Goal: Task Accomplishment & Management: Manage account settings

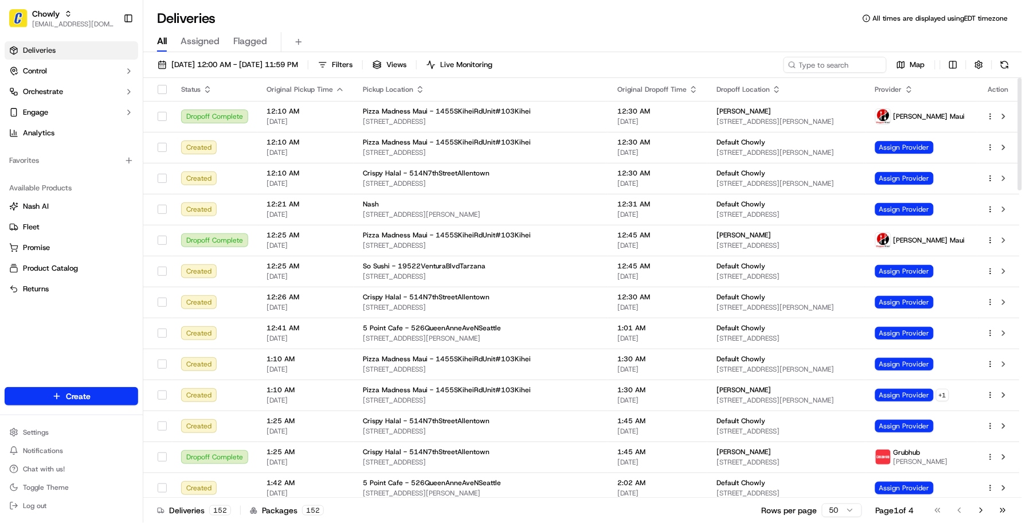
click at [367, 21] on div "Deliveries All times are displayed using EDT timezone" at bounding box center [582, 18] width 879 height 18
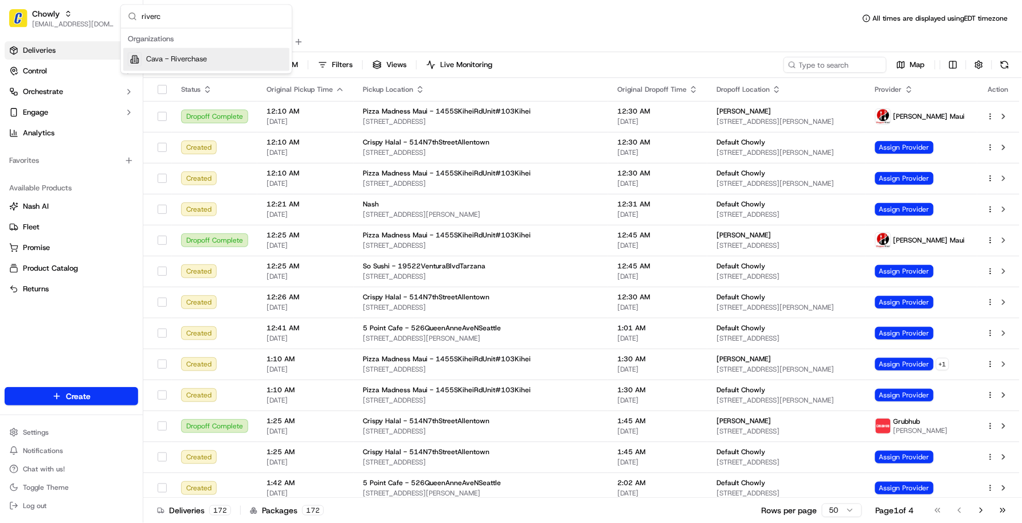
type input "riverc"
click at [264, 52] on div "Cava - Riverchase" at bounding box center [206, 59] width 166 height 23
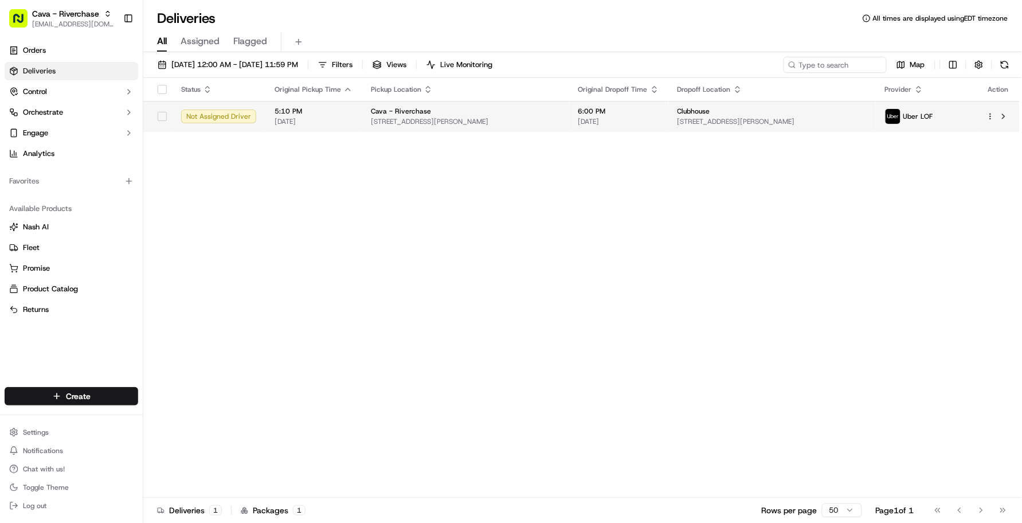
click at [433, 128] on td "Cava - Riverchase 3076 John Hawkins Pkwy, Birmingham, AL 35244, USA" at bounding box center [466, 116] width 208 height 31
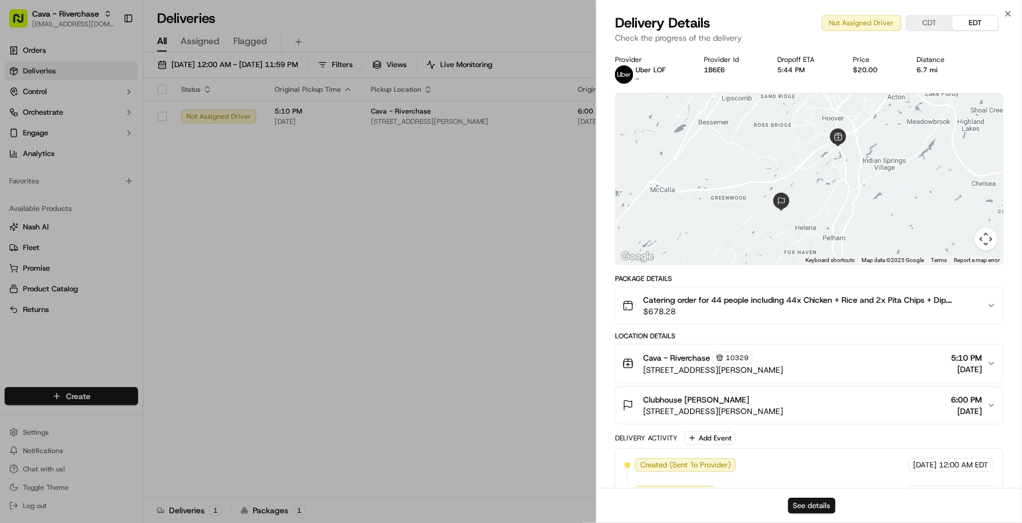
click at [804, 500] on button "See details" at bounding box center [812, 506] width 48 height 16
drag, startPoint x: 551, startPoint y: 460, endPoint x: 533, endPoint y: 443, distance: 25.1
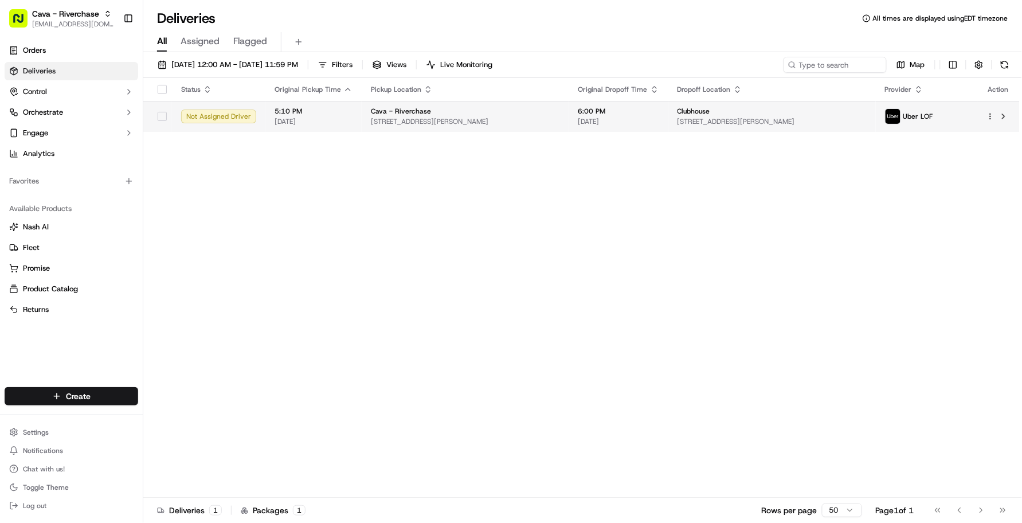
click at [384, 119] on span "[STREET_ADDRESS][PERSON_NAME]" at bounding box center [465, 121] width 189 height 9
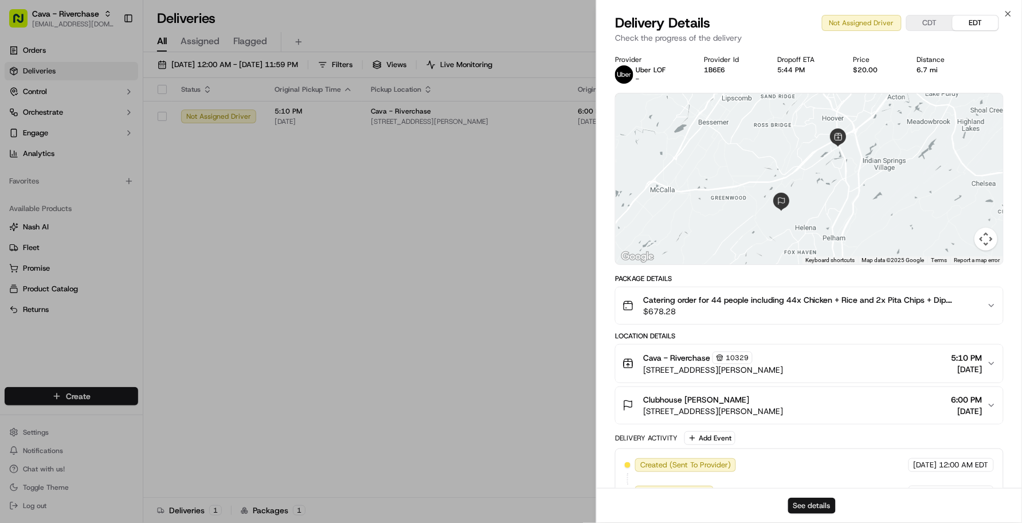
click at [790, 499] on button "See details" at bounding box center [812, 506] width 48 height 16
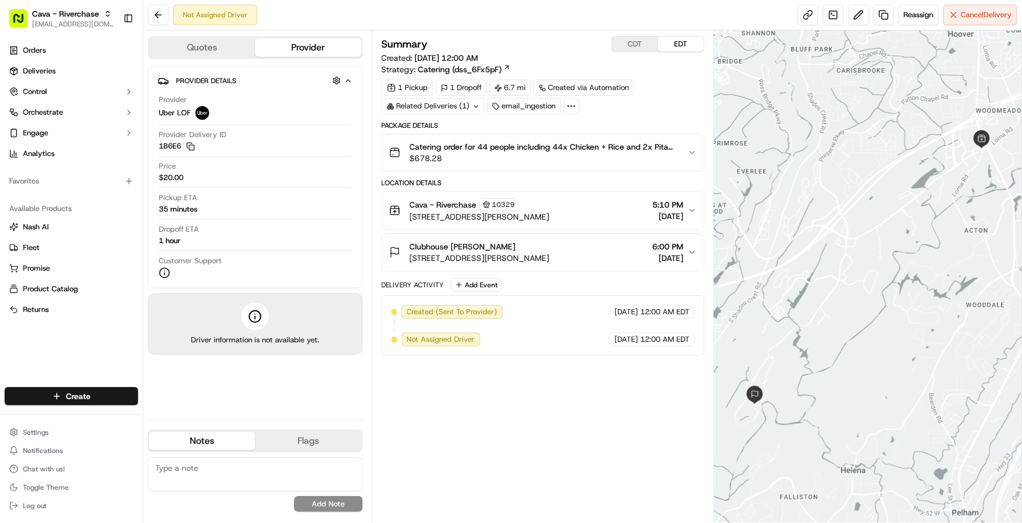
click at [242, 208] on div "Pickup ETA 35 minutes" at bounding box center [255, 204] width 193 height 22
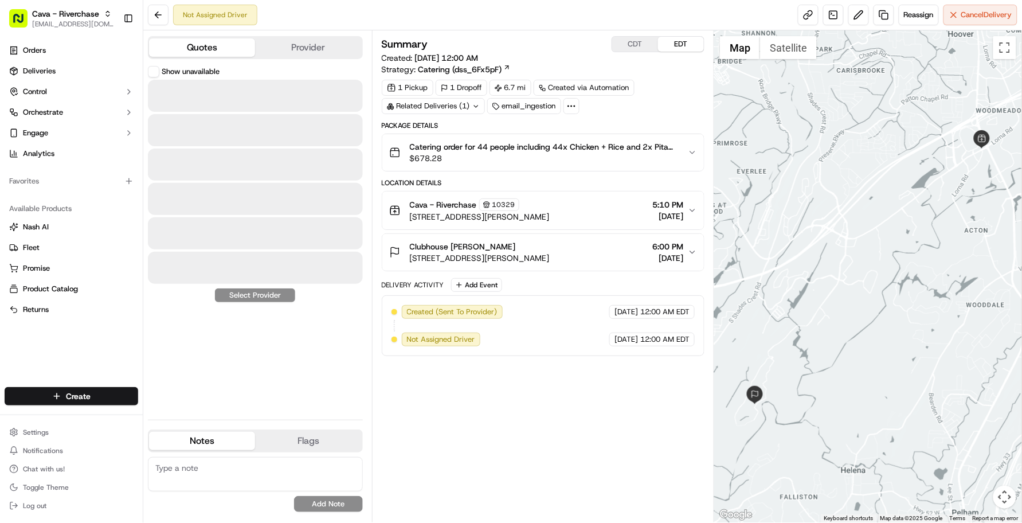
click at [209, 46] on button "Quotes" at bounding box center [202, 47] width 106 height 18
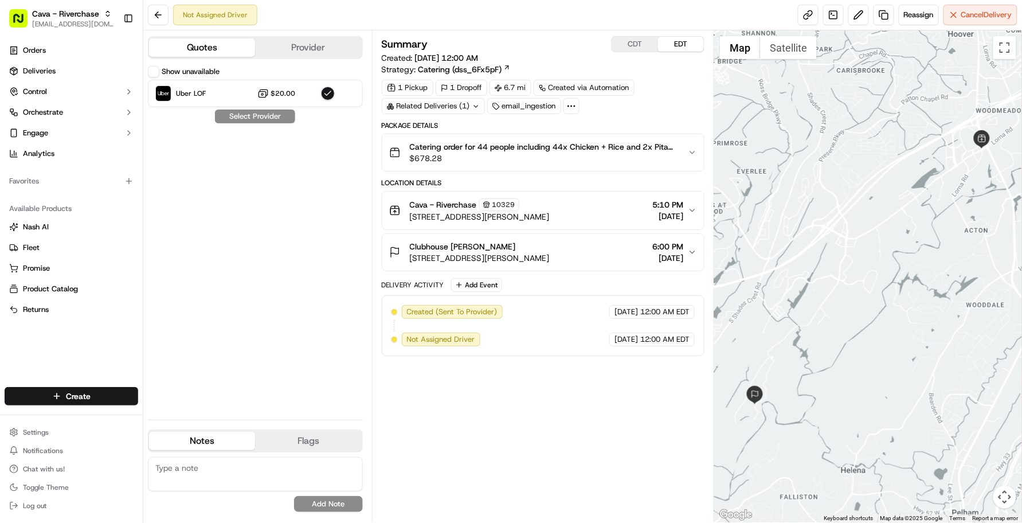
click at [162, 70] on label "Show unavailable" at bounding box center [191, 72] width 58 height 10
click at [159, 70] on button "Show unavailable" at bounding box center [153, 71] width 11 height 11
click at [159, 70] on div "Show unavailable" at bounding box center [184, 71] width 72 height 11
drag, startPoint x: 159, startPoint y: 70, endPoint x: 272, endPoint y: 194, distance: 167.6
click at [272, 194] on div "Show unavailable Uber LOF $20.00 Select Provider" at bounding box center [255, 238] width 215 height 345
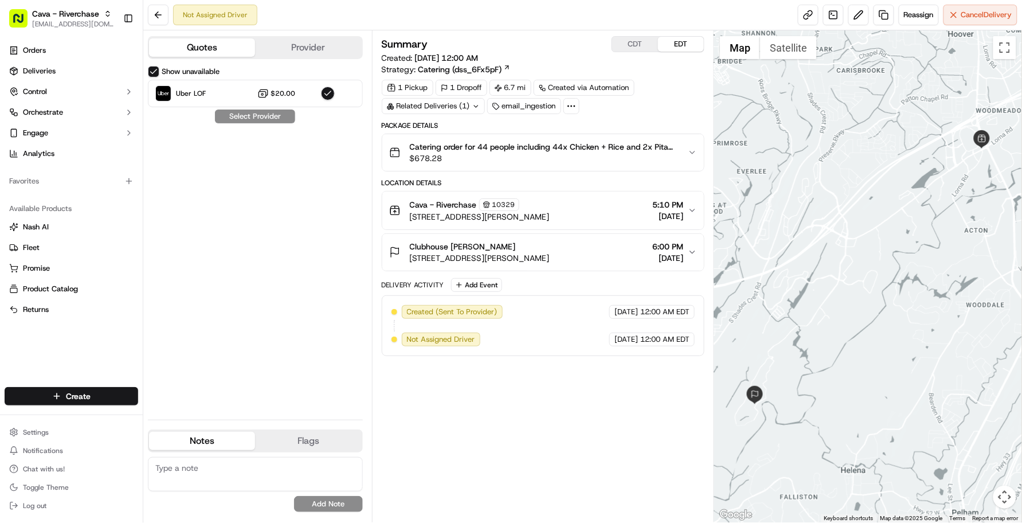
drag, startPoint x: 272, startPoint y: 194, endPoint x: 298, endPoint y: 233, distance: 46.7
click at [298, 233] on div "Show unavailable Uber LOF $20.00 Select Provider" at bounding box center [255, 238] width 215 height 345
click at [156, 72] on button "Show unavailable" at bounding box center [153, 71] width 11 height 11
click at [244, 209] on div "Show unavailable Uber LOF $20.00 Select Provider" at bounding box center [255, 238] width 215 height 345
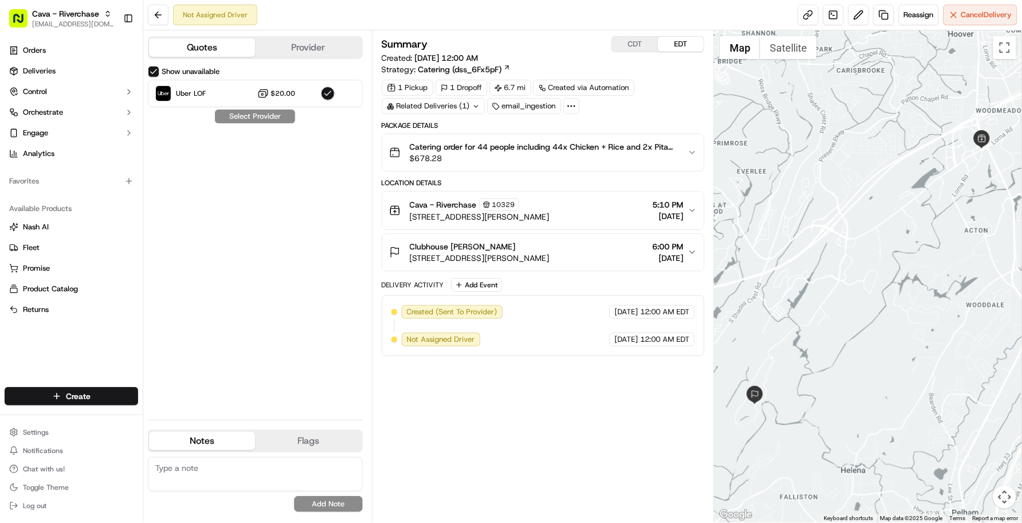
click at [612, 138] on button "Catering order for 44 people including 44x Chicken + Rice and 2x Pita Chips + D…" at bounding box center [543, 152] width 322 height 37
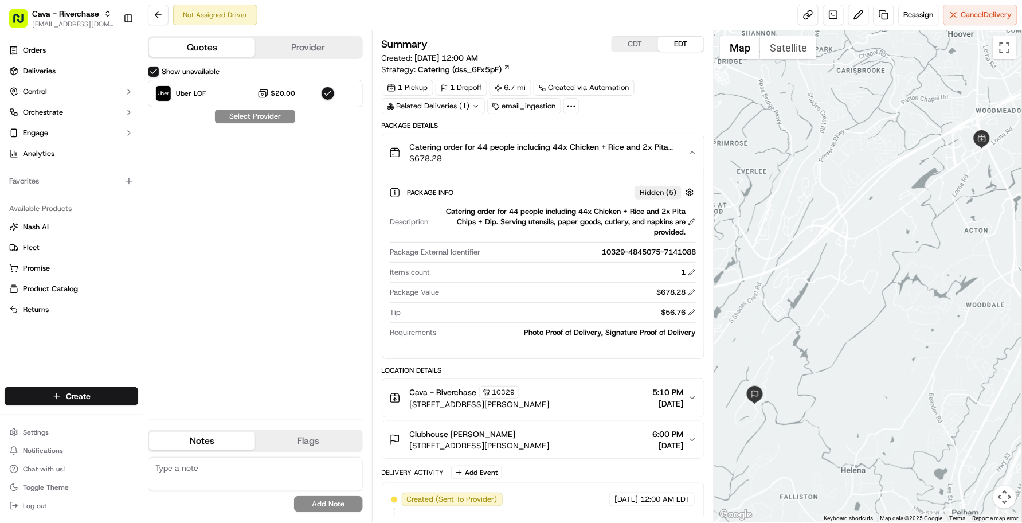
drag, startPoint x: 454, startPoint y: 100, endPoint x: 451, endPoint y: 107, distance: 6.9
click at [453, 100] on div "Related Deliveries (1)" at bounding box center [433, 106] width 103 height 16
click at [453, 132] on span "ord_eo55AMDzDsGcv26c8K46qU" at bounding box center [443, 133] width 116 height 10
click at [655, 87] on div "1 Pickup 1 Dropoff 6.7 mi Created via Automation Related Deliveries (1) email_i…" at bounding box center [543, 97] width 323 height 34
click at [235, 145] on div "Show unavailable Uber LOF $20.00 Select Provider" at bounding box center [255, 238] width 215 height 345
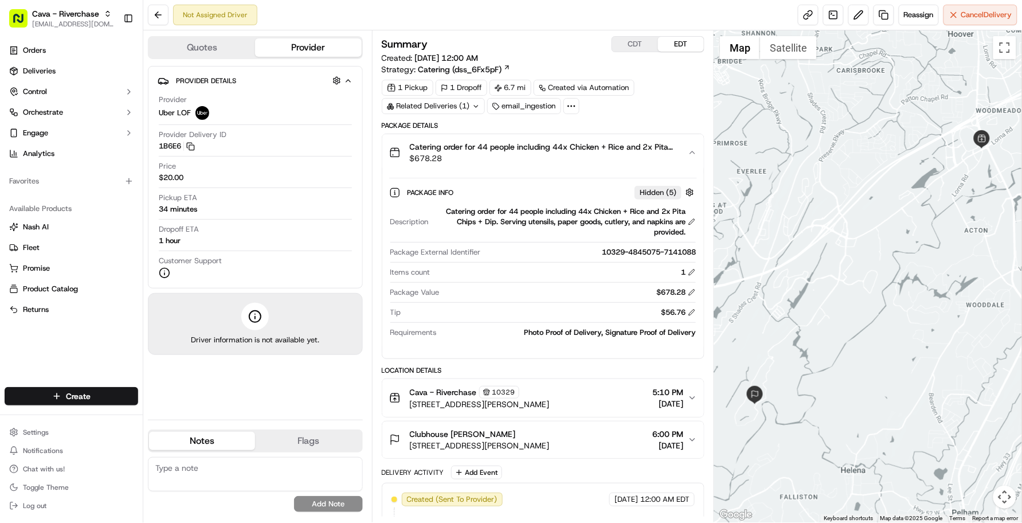
click at [319, 49] on button "Provider" at bounding box center [308, 47] width 106 height 18
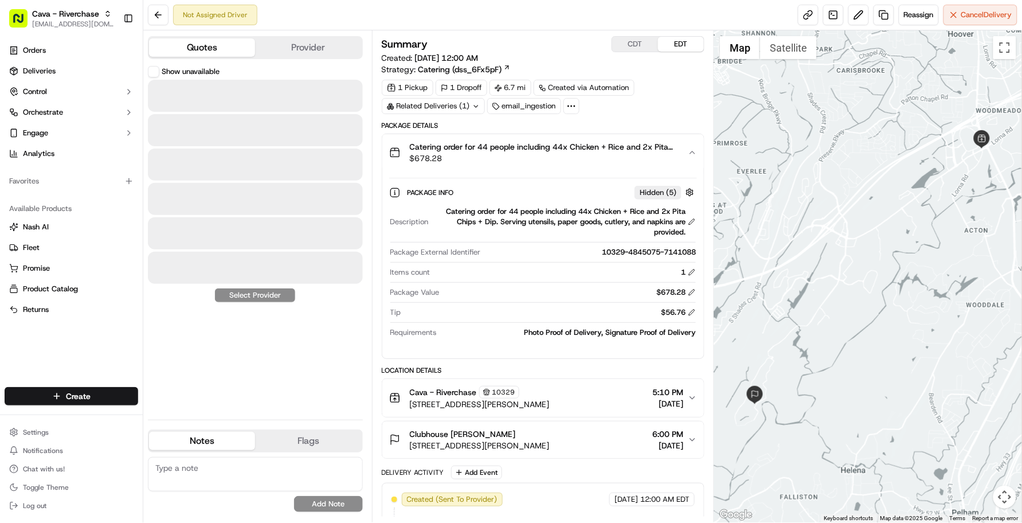
click at [213, 55] on button "Quotes" at bounding box center [202, 47] width 106 height 18
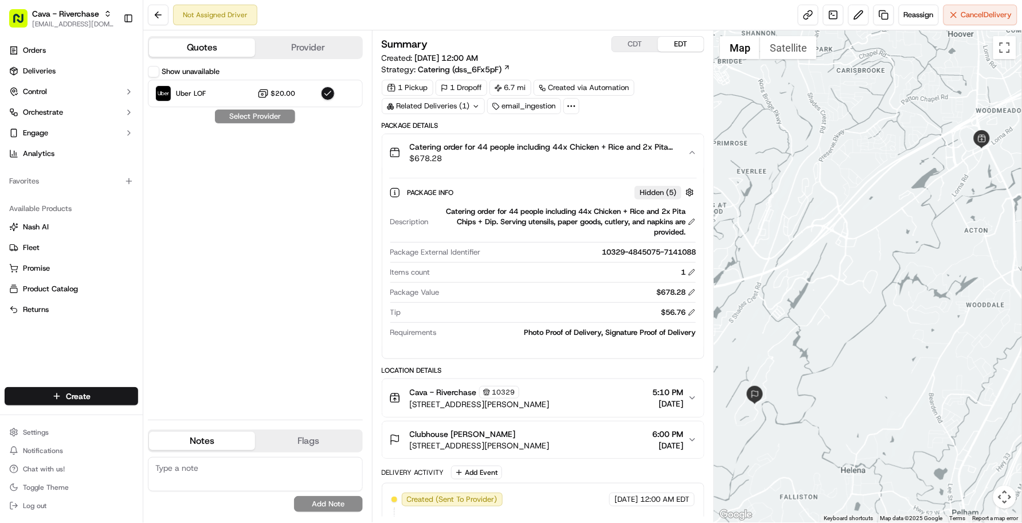
click at [153, 69] on button "Show unavailable" at bounding box center [153, 71] width 11 height 11
click at [255, 120] on div "Show unavailable Uber LOF $20.00 Select Provider" at bounding box center [255, 238] width 215 height 345
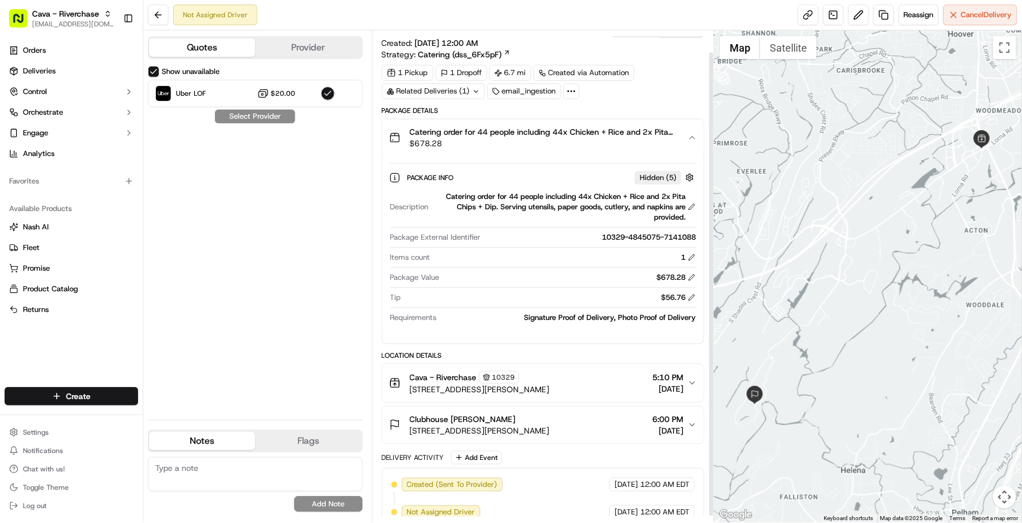
scroll to position [29, 0]
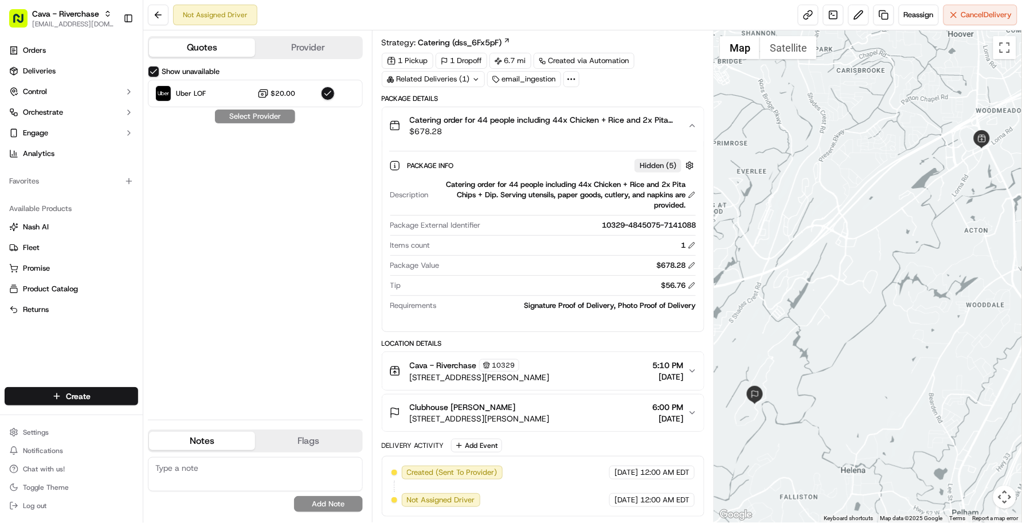
click at [255, 334] on div "Show unavailable Uber LOF $20.00 Select Provider" at bounding box center [255, 238] width 215 height 345
click at [265, 249] on div "Show unavailable Uber LOF $20.00 Select Provider" at bounding box center [255, 238] width 215 height 345
click at [588, 448] on div "Delivery Activity Add Event" at bounding box center [543, 446] width 323 height 14
click at [505, 240] on div "1" at bounding box center [565, 245] width 261 height 10
click at [572, 450] on div "Delivery Activity Add Event" at bounding box center [543, 446] width 323 height 14
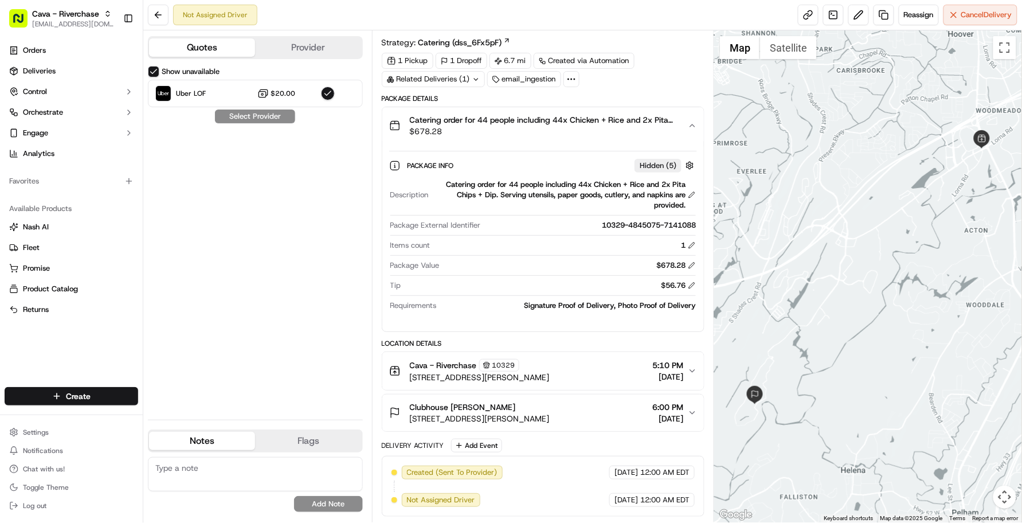
drag, startPoint x: 572, startPoint y: 450, endPoint x: 569, endPoint y: 475, distance: 24.8
click at [569, 475] on div "Created (Sent To Provider) Uber LOF 09/19/2025 12:00 AM EDT Not Assigned Driver…" at bounding box center [544, 486] width 304 height 41
click at [247, 216] on div "Show unavailable Uber LOF $20.00 Select Provider" at bounding box center [255, 238] width 215 height 345
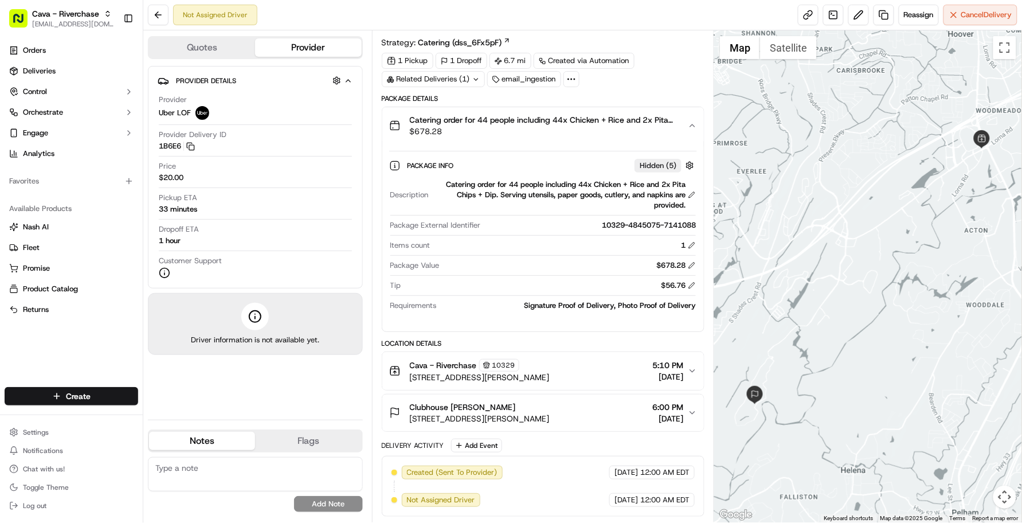
drag, startPoint x: 247, startPoint y: 216, endPoint x: 281, endPoint y: 46, distance: 173.8
click at [281, 46] on button "Provider" at bounding box center [308, 47] width 106 height 18
click at [218, 45] on button "Quotes" at bounding box center [202, 47] width 106 height 18
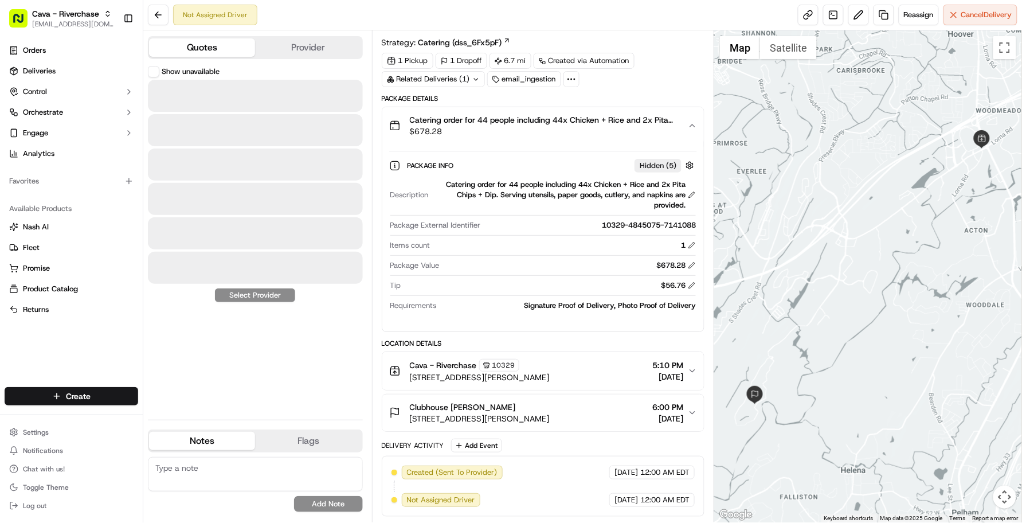
click at [273, 48] on button "Provider" at bounding box center [308, 47] width 106 height 18
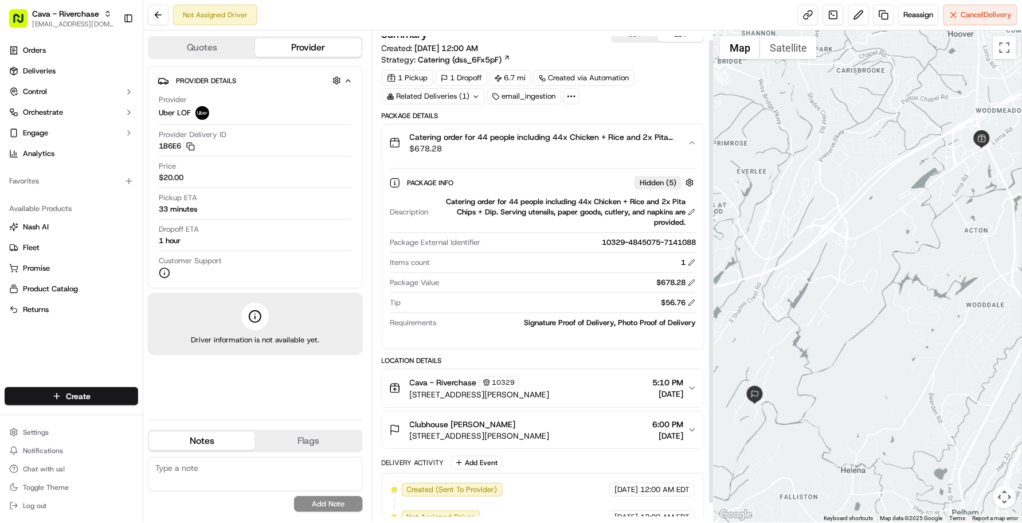
scroll to position [0, 0]
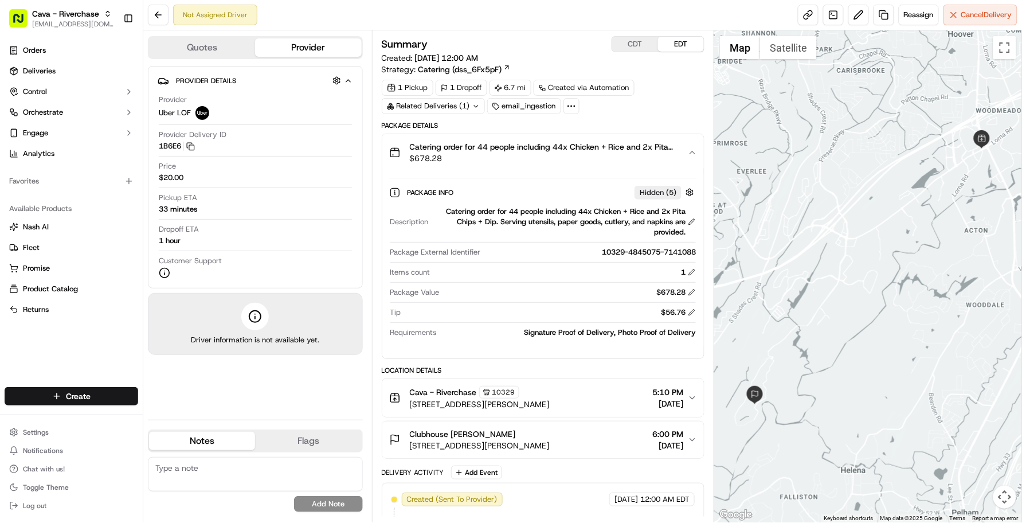
click at [194, 44] on button "Quotes" at bounding box center [202, 47] width 106 height 18
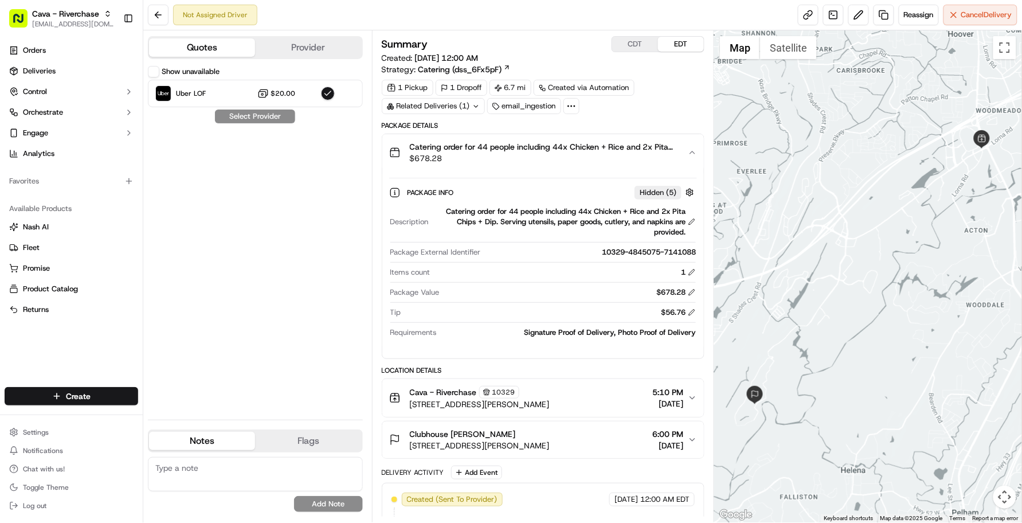
click at [585, 36] on div "Summary CDT EDT" at bounding box center [543, 44] width 323 height 16
click at [282, 19] on div "Not Assigned Driver Reassign Cancel Delivery" at bounding box center [582, 15] width 879 height 30
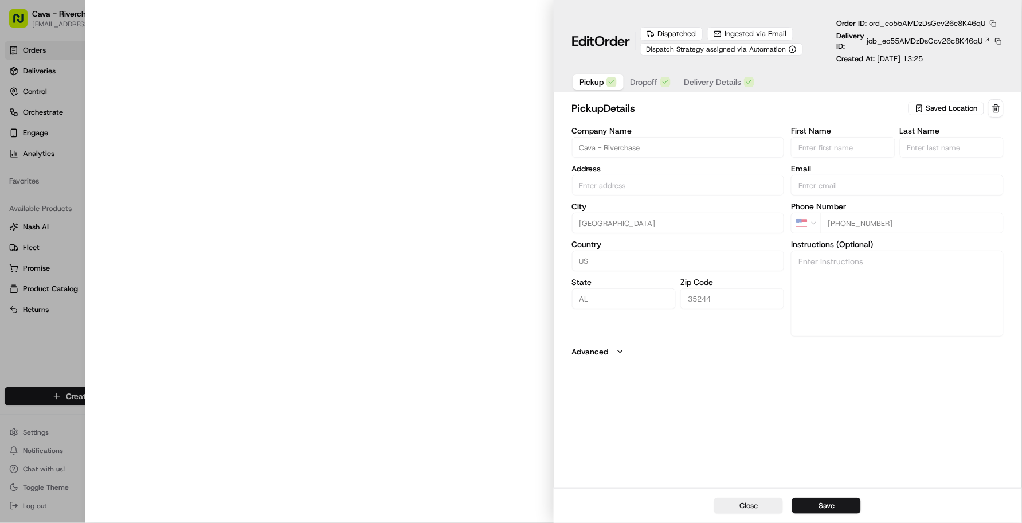
type input "[STREET_ADDRESS][PERSON_NAME]"
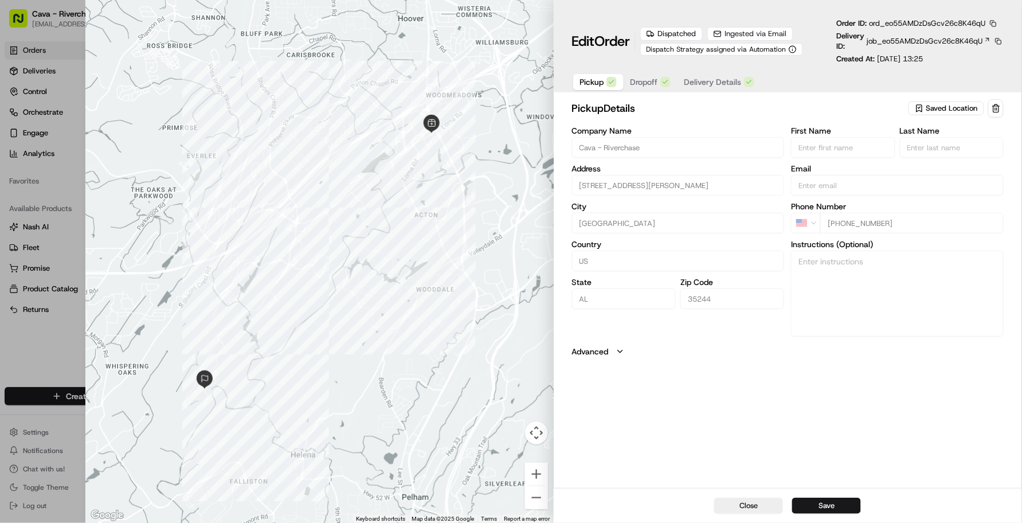
click at [756, 503] on button "Close" at bounding box center [748, 506] width 69 height 16
type input "+1"
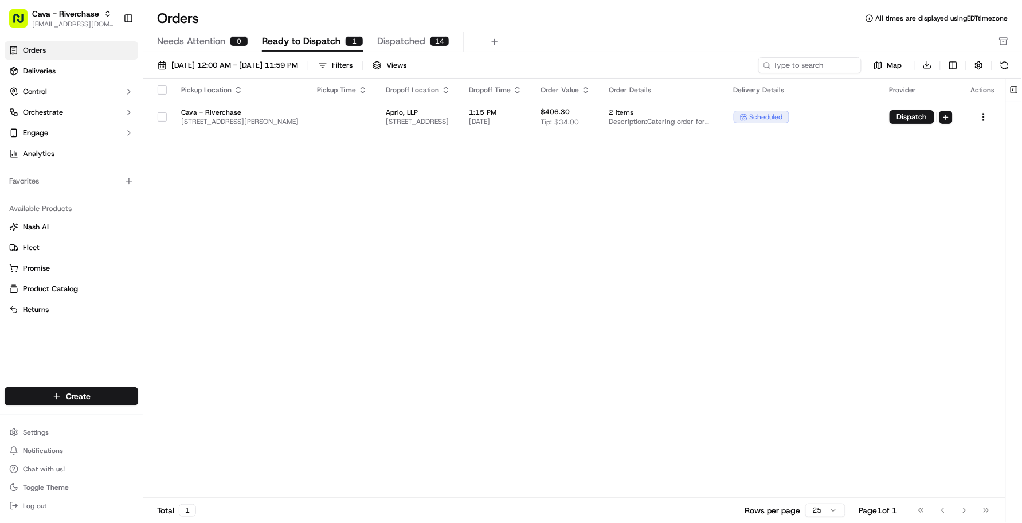
click at [224, 45] on span "Needs Attention" at bounding box center [191, 41] width 68 height 14
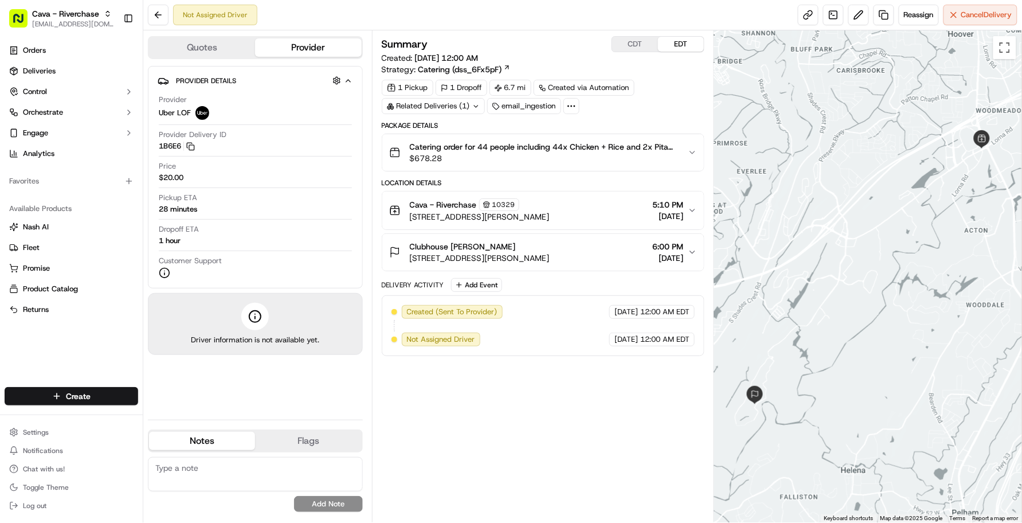
click at [257, 185] on div "Price $20.00" at bounding box center [255, 174] width 193 height 27
click at [545, 18] on div "Not Assigned Driver Reassign Cancel Delivery" at bounding box center [582, 15] width 879 height 30
click at [534, 23] on div "Not Assigned Driver Reassign Cancel Delivery" at bounding box center [582, 15] width 879 height 30
click at [324, 231] on div "Dropoff ETA 57 minutes" at bounding box center [255, 235] width 193 height 22
click at [325, 231] on div "Dropoff ETA 57 minutes" at bounding box center [255, 235] width 193 height 22
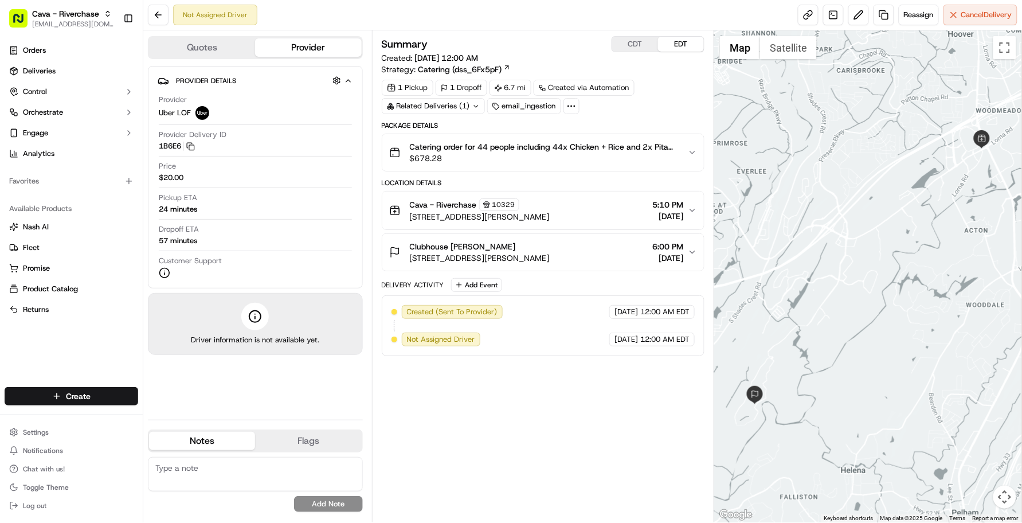
click at [660, 414] on div "Summary CDT EDT Created: [DATE] 12:00 AM Strategy: Catering (dss_6Fx5pF) 1 Pick…" at bounding box center [543, 276] width 323 height 480
click at [503, 388] on div "Summary CDT EDT Created: [DATE] 12:00 AM Strategy: Catering (dss_6Fx5pF) 1 Pick…" at bounding box center [543, 276] width 323 height 480
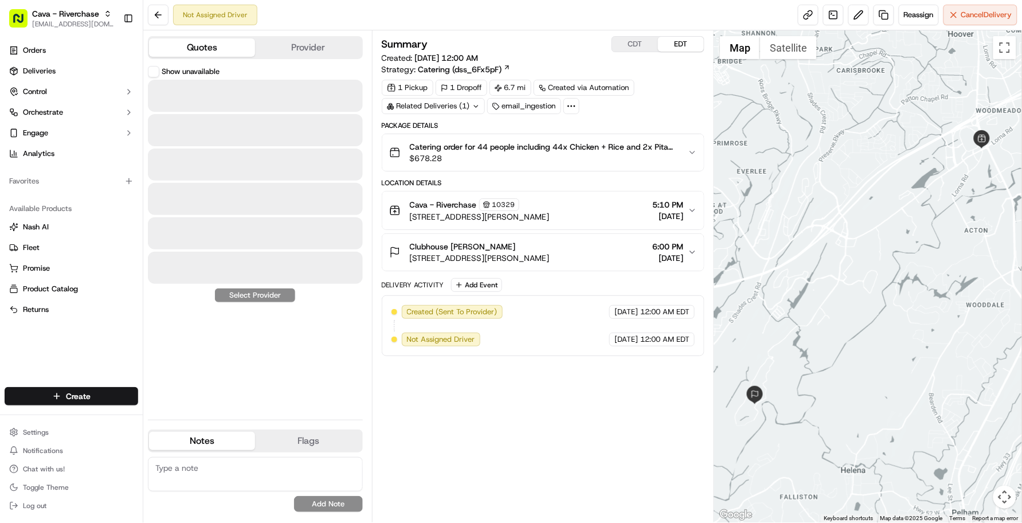
click at [202, 47] on button "Quotes" at bounding box center [202, 47] width 106 height 18
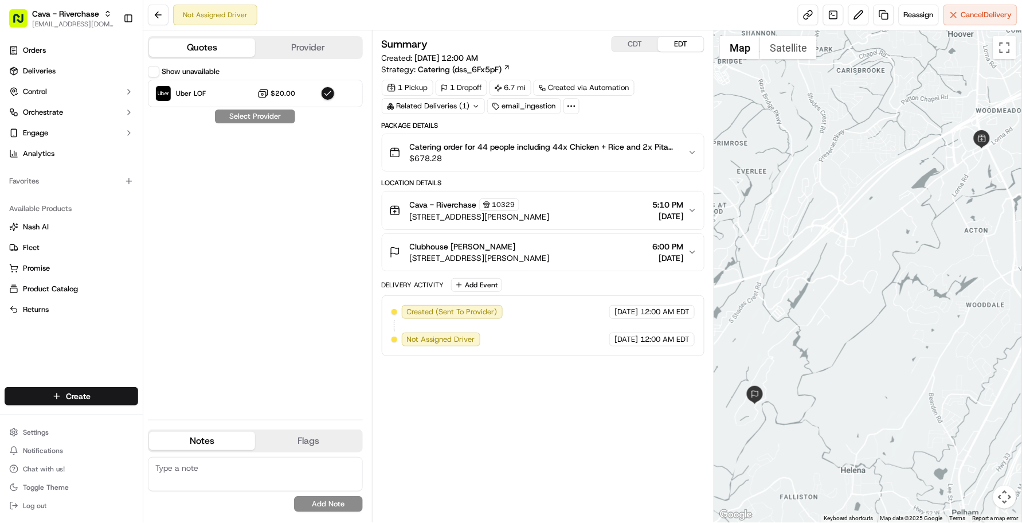
click at [159, 78] on div "Show unavailable Uber LOF $20.00" at bounding box center [255, 86] width 215 height 41
click at [156, 75] on button "Show unavailable" at bounding box center [153, 71] width 11 height 11
drag, startPoint x: 232, startPoint y: 119, endPoint x: 281, endPoint y: 121, distance: 49.4
click at [233, 119] on div "Show unavailable Uber LOF $20.00 Select Provider" at bounding box center [255, 238] width 215 height 345
click at [158, 15] on button at bounding box center [158, 15] width 21 height 21
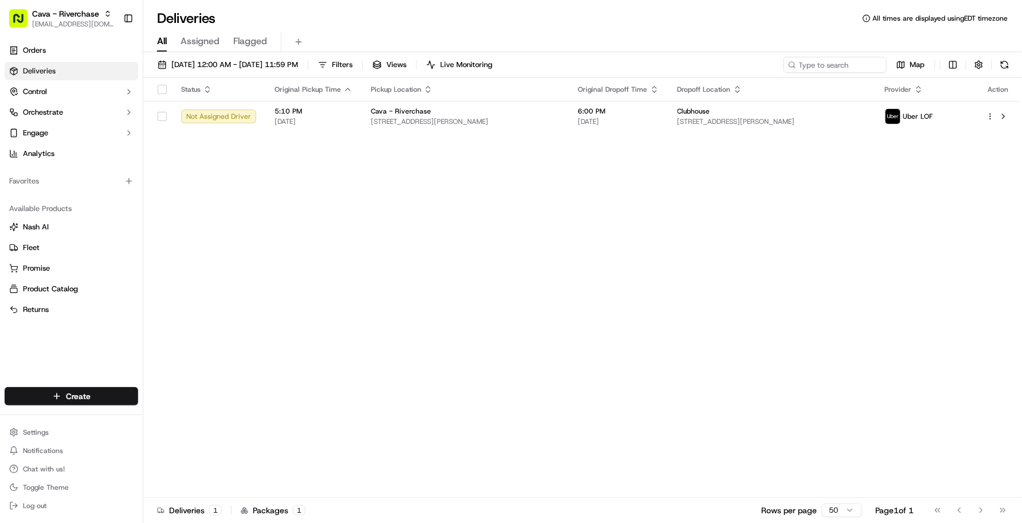
click at [612, 228] on div "Status Original Pickup Time Pickup Location Original Dropoff Time Dropoff Locat…" at bounding box center [581, 288] width 877 height 420
click at [690, 236] on div "Status Original Pickup Time Pickup Location Original Dropoff Time Dropoff Locat…" at bounding box center [581, 288] width 877 height 420
click at [431, 342] on div "Status Original Pickup Time Pickup Location Original Dropoff Time Dropoff Locat…" at bounding box center [581, 288] width 877 height 420
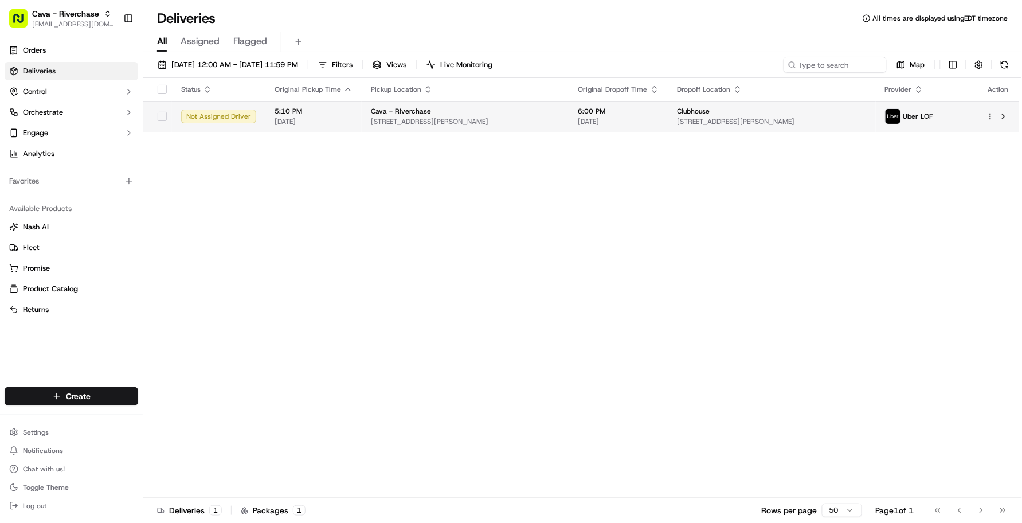
click at [443, 118] on span "[STREET_ADDRESS][PERSON_NAME]" at bounding box center [465, 121] width 189 height 9
click at [385, 104] on td "Cava - Riverchase 3076 John Hawkins Pkwy, Birmingham, AL 35244, USA" at bounding box center [466, 116] width 208 height 31
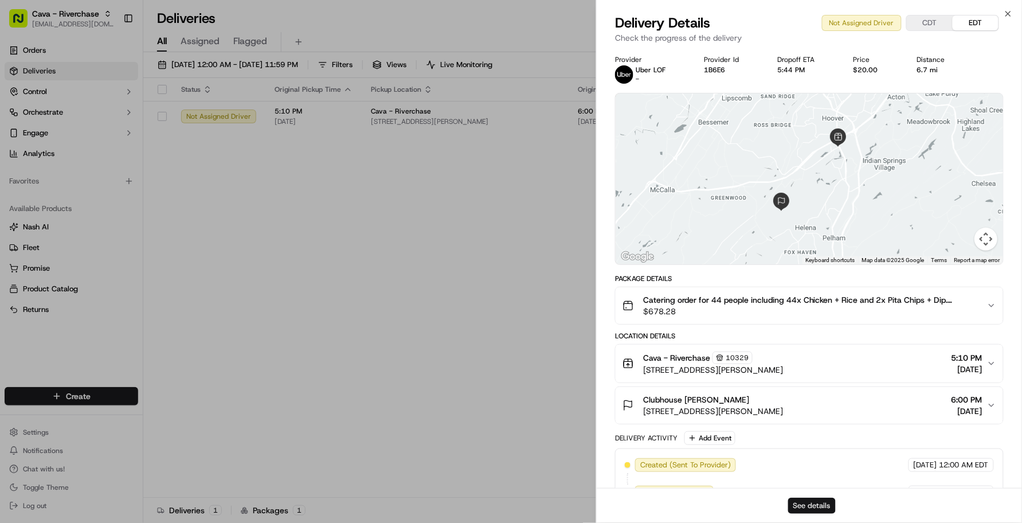
click at [812, 502] on button "See details" at bounding box center [812, 506] width 48 height 16
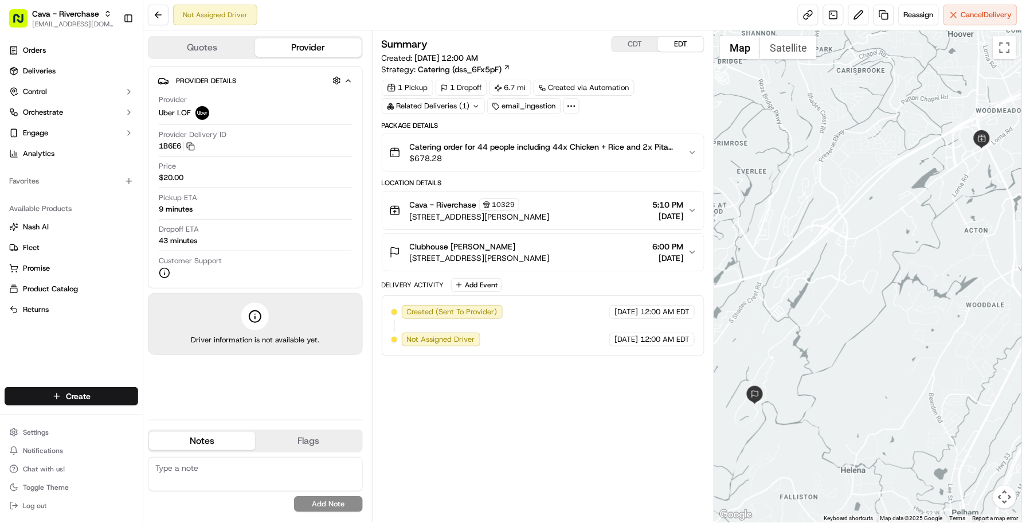
click at [447, 112] on div "Related Deliveries (1)" at bounding box center [433, 106] width 103 height 16
click at [445, 134] on span "ord_eo55AMDzDsGcv26c8K46qU" at bounding box center [443, 133] width 116 height 10
click at [310, 218] on div "Pickup ETA 9 minutes" at bounding box center [255, 206] width 193 height 27
click at [564, 409] on div "Summary CDT EDT Created: 09/19/2025 12:00 AM Strategy: Catering (dss_6Fx5pF) 1 …" at bounding box center [543, 276] width 323 height 480
click at [556, 396] on div "Summary CDT EDT Created: 09/19/2025 12:00 AM Strategy: Catering (dss_6Fx5pF) 1 …" at bounding box center [543, 276] width 323 height 480
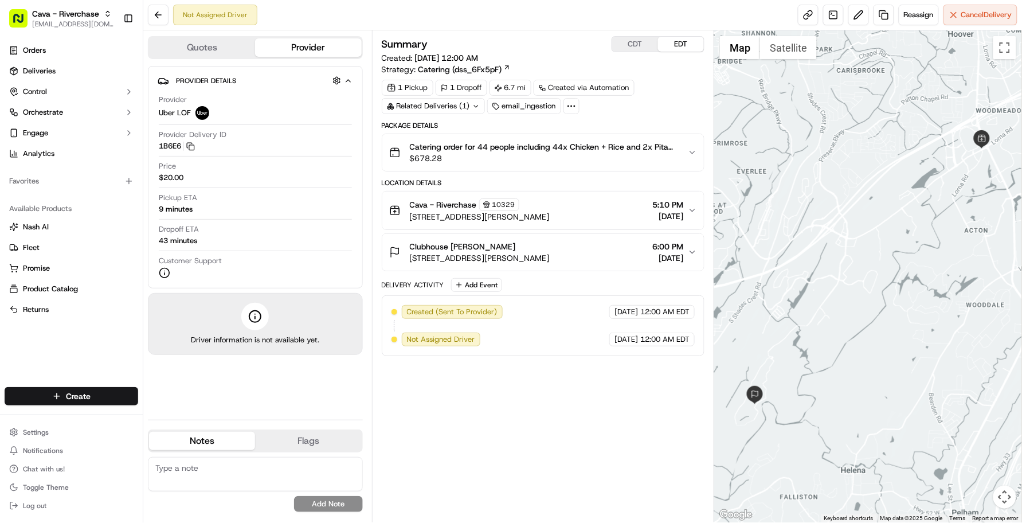
click at [563, 388] on div "Summary CDT EDT Created: 09/19/2025 12:00 AM Strategy: Catering (dss_6Fx5pF) 1 …" at bounding box center [543, 276] width 323 height 480
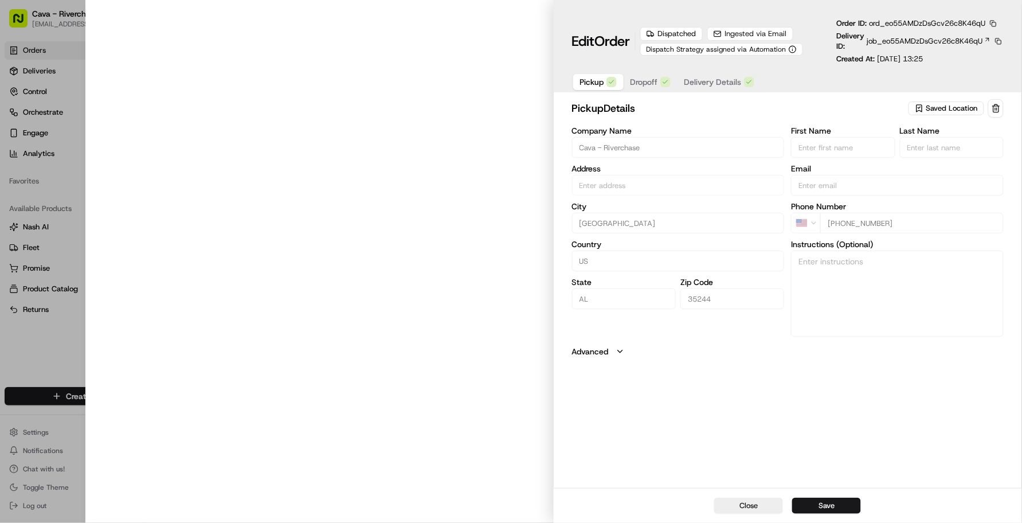
type input "[STREET_ADDRESS][PERSON_NAME]"
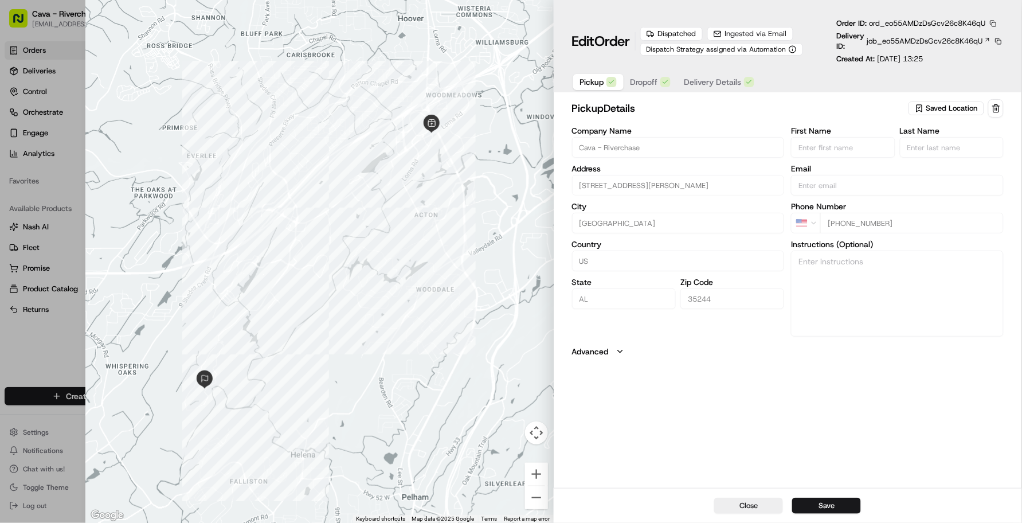
click at [635, 98] on div "pickup Details Saved Location Company Name Cava - Riverchase Address [STREET_AD…" at bounding box center [788, 292] width 468 height 391
click at [642, 87] on span "Dropoff" at bounding box center [645, 81] width 28 height 11
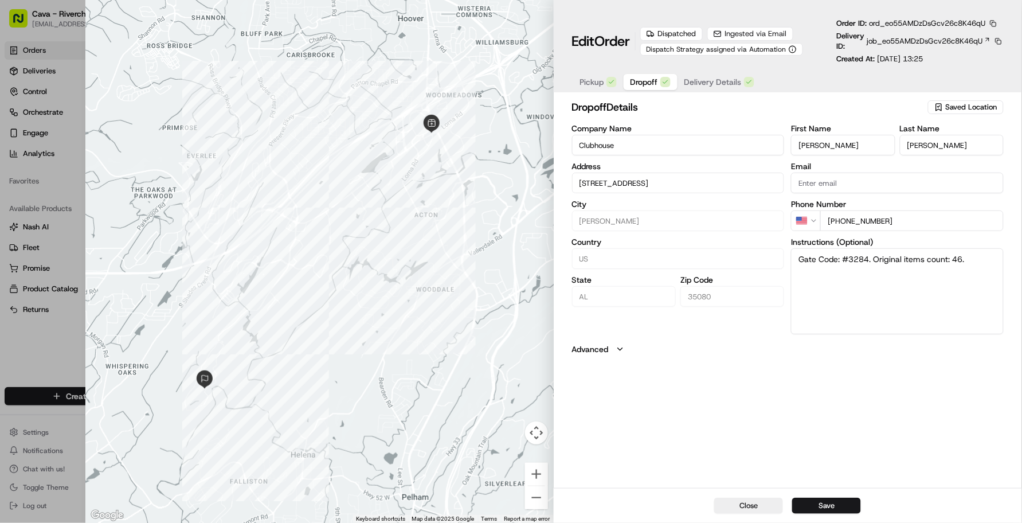
type input "[STREET_ADDRESS]"
click at [726, 76] on button "Delivery Details" at bounding box center [720, 82] width 84 height 16
